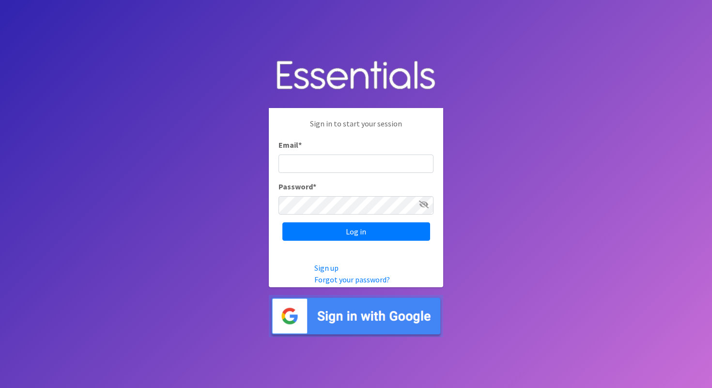
click at [376, 166] on input "Email *" at bounding box center [355, 163] width 155 height 18
type input "[EMAIL_ADDRESS][DOMAIN_NAME]"
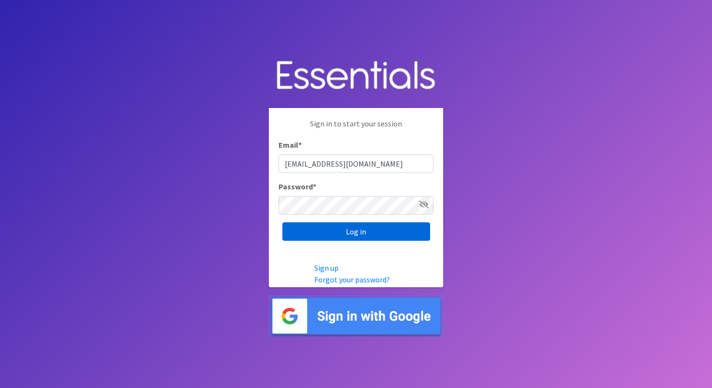
click at [312, 233] on input "Log in" at bounding box center [356, 231] width 148 height 18
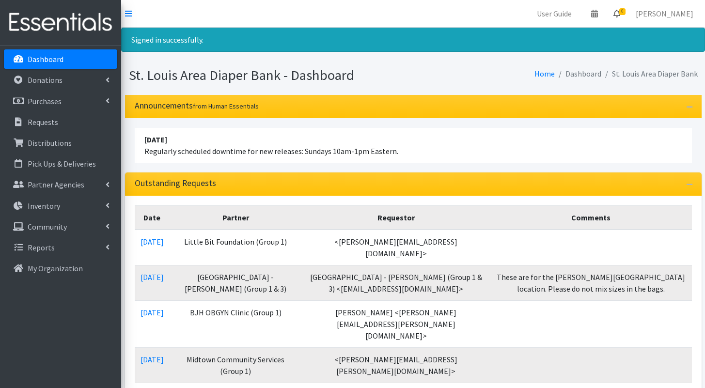
click at [620, 14] on icon at bounding box center [616, 14] width 7 height 8
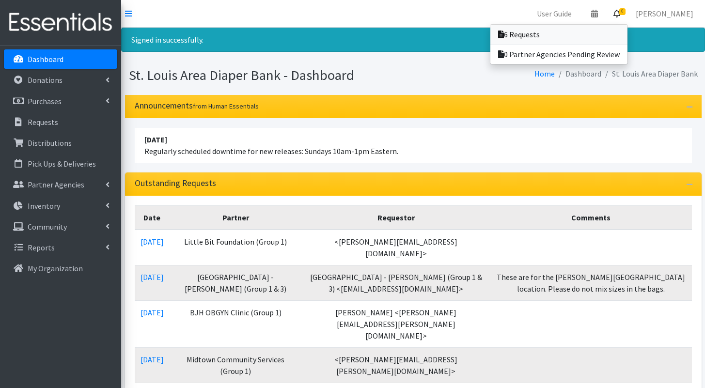
click at [613, 29] on link "6 Requests" at bounding box center [558, 34] width 137 height 19
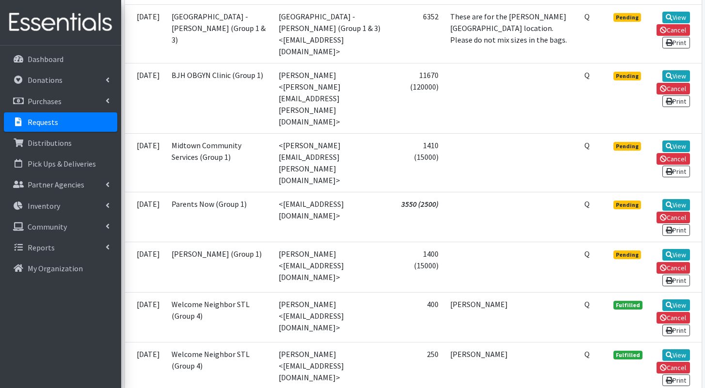
scroll to position [339, 0]
